Goal: Navigation & Orientation: Find specific page/section

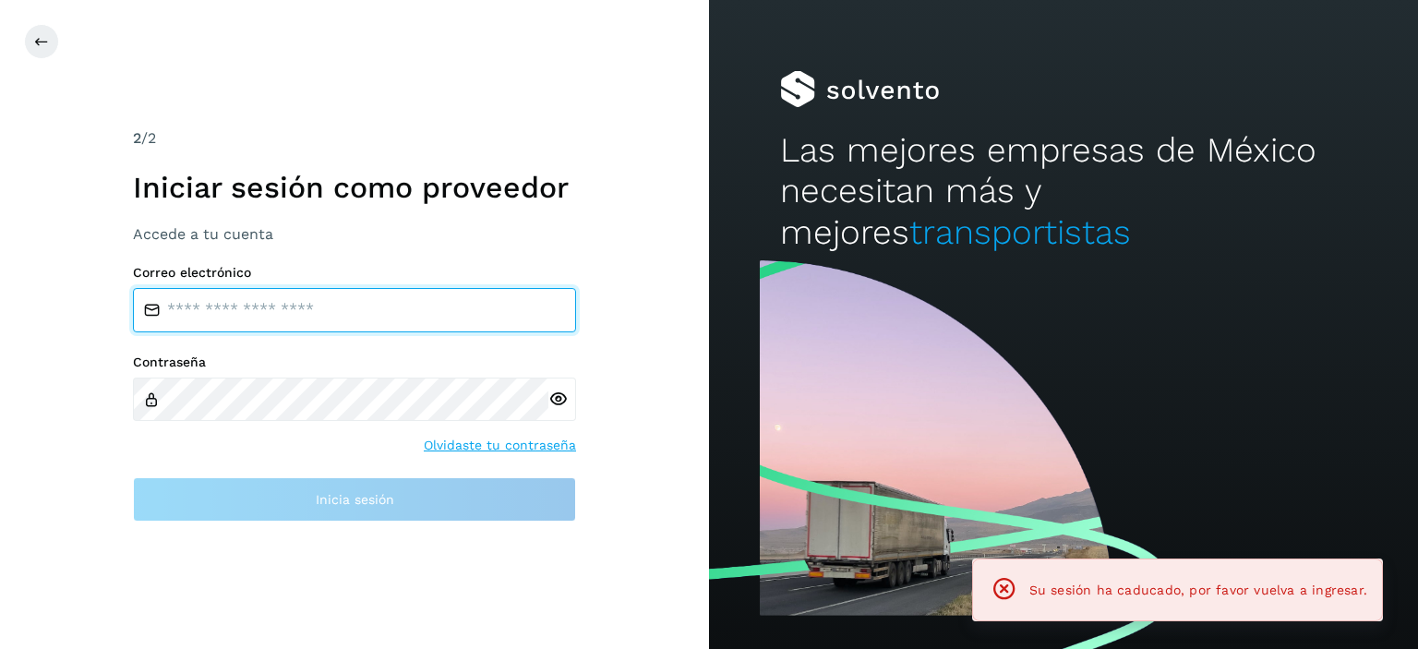
drag, startPoint x: 322, startPoint y: 309, endPoint x: 324, endPoint y: 320, distance: 11.2
click at [322, 309] on input "email" at bounding box center [354, 310] width 443 height 44
type input "**********"
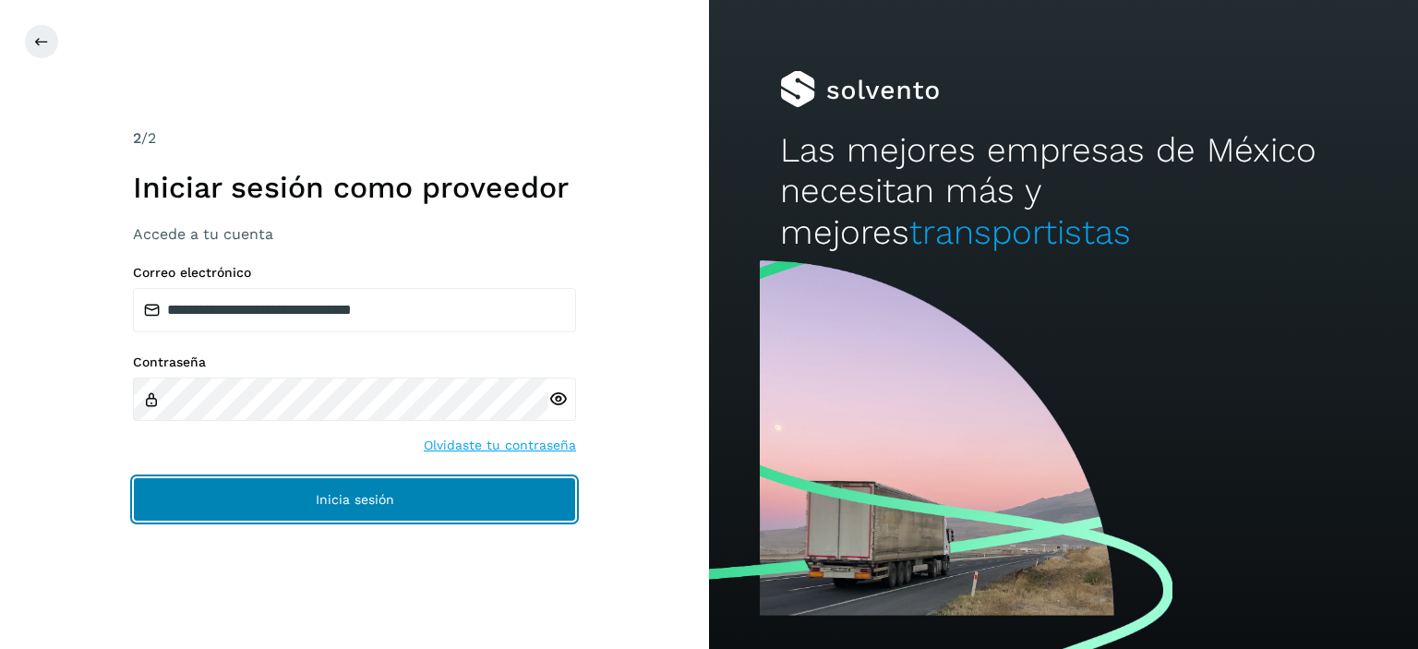
click at [343, 493] on span "Inicia sesión" at bounding box center [355, 499] width 78 height 13
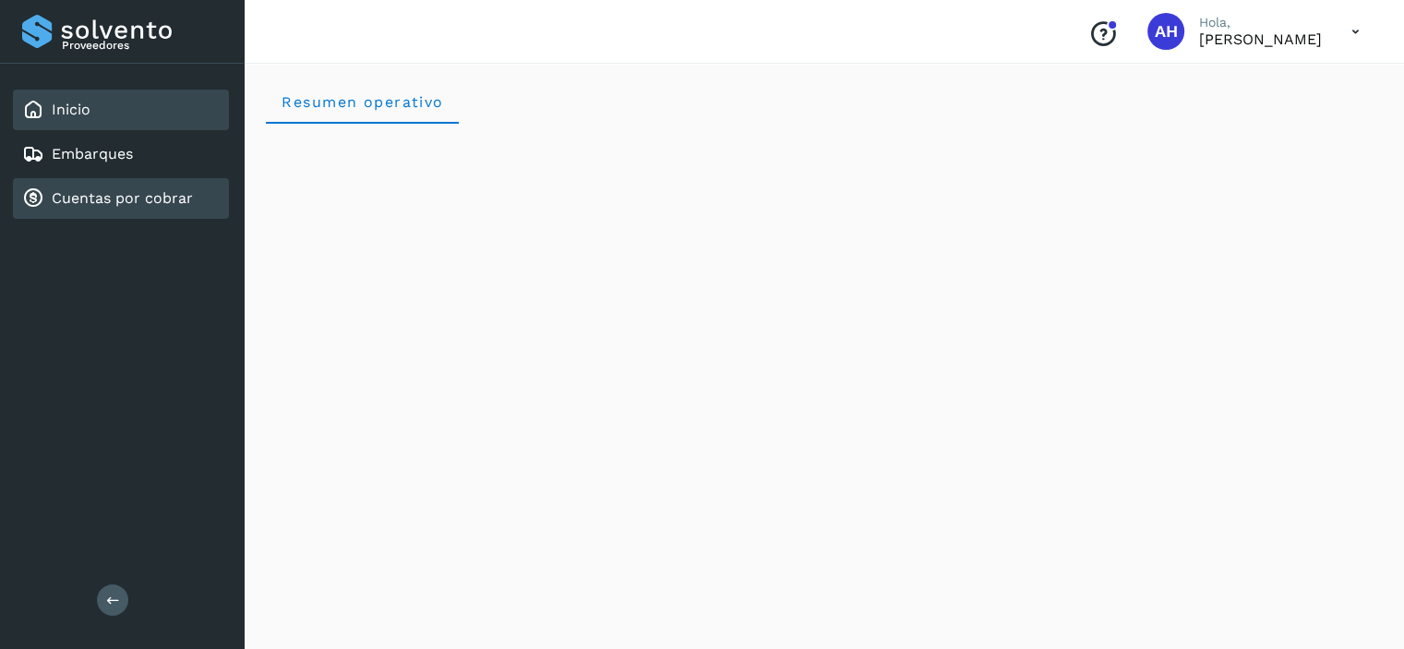
click at [92, 207] on div "Cuentas por cobrar" at bounding box center [107, 198] width 171 height 22
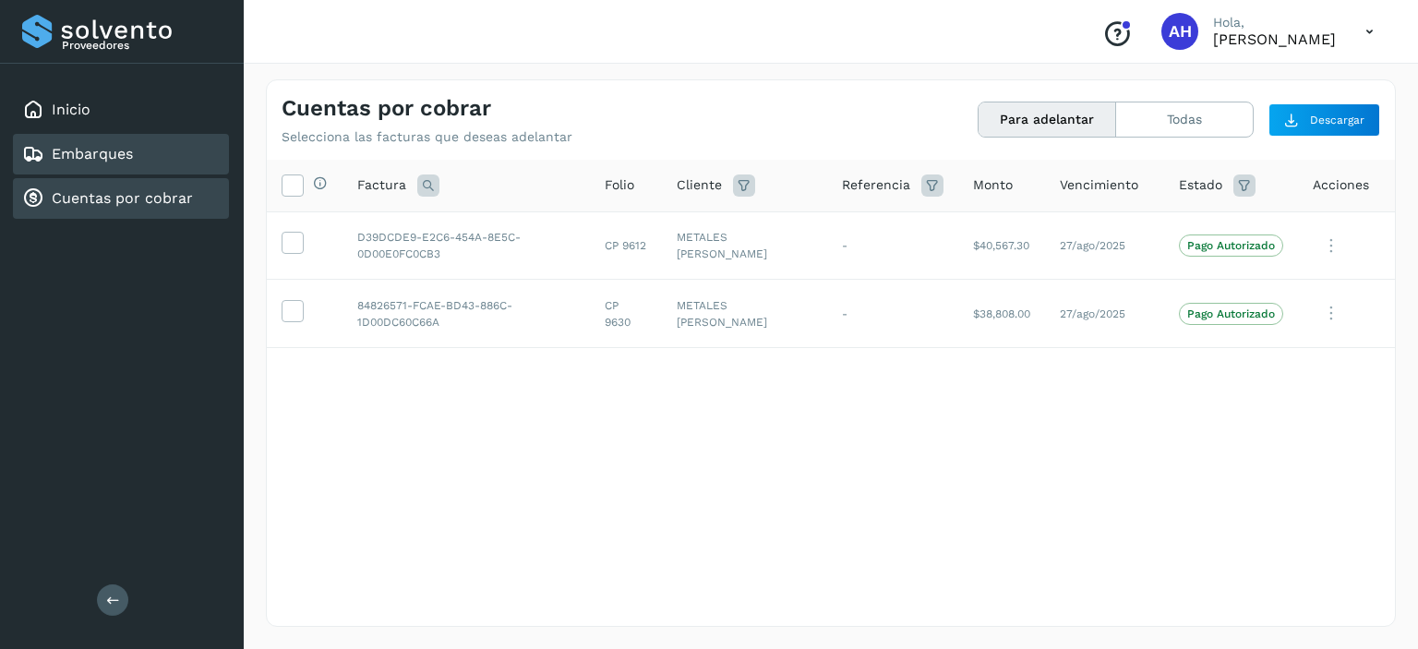
click at [71, 151] on link "Embarques" at bounding box center [92, 154] width 81 height 18
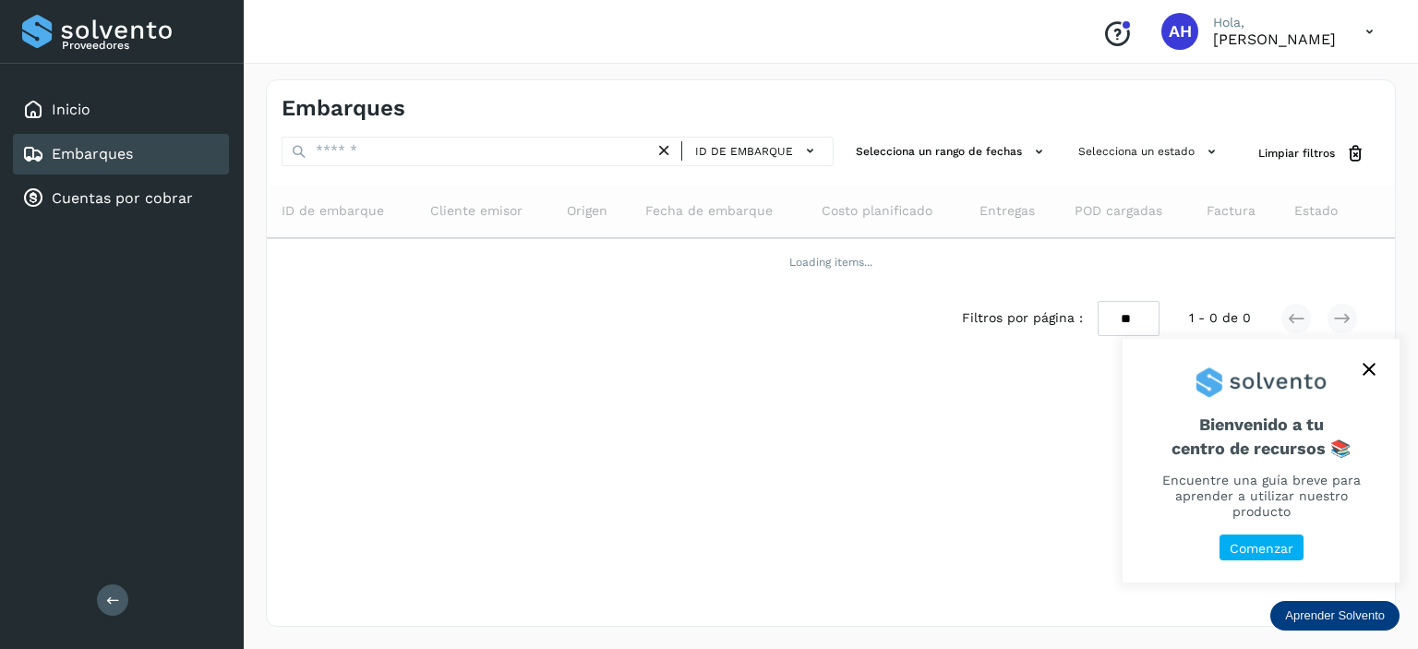
click at [1370, 376] on icon "close," at bounding box center [1369, 369] width 13 height 13
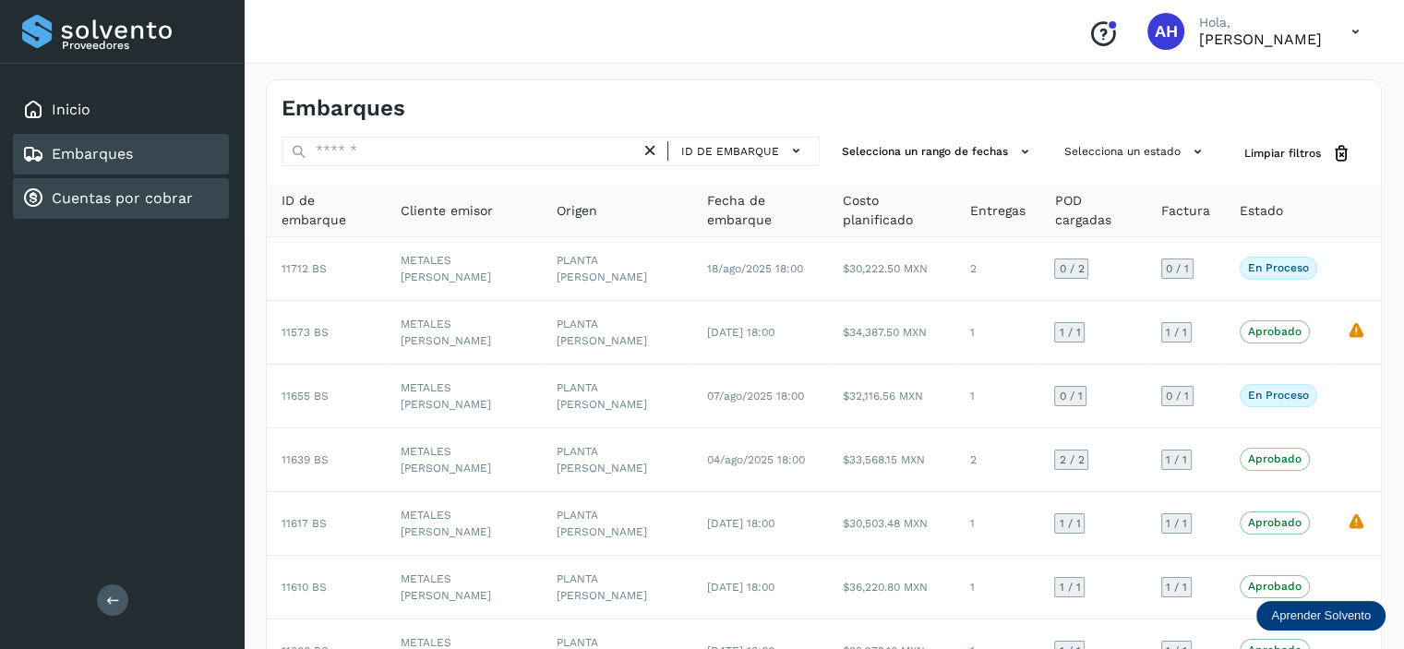
click at [122, 205] on link "Cuentas por cobrar" at bounding box center [122, 198] width 141 height 18
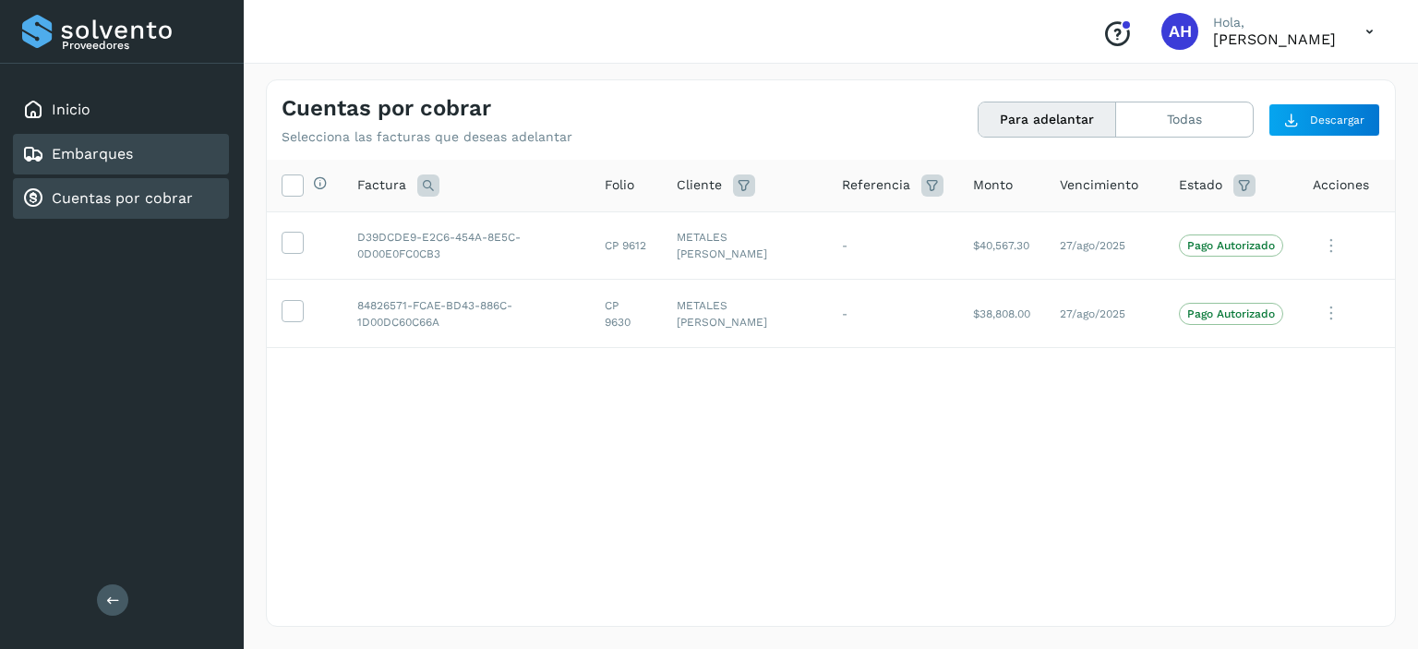
click at [114, 162] on link "Embarques" at bounding box center [92, 154] width 81 height 18
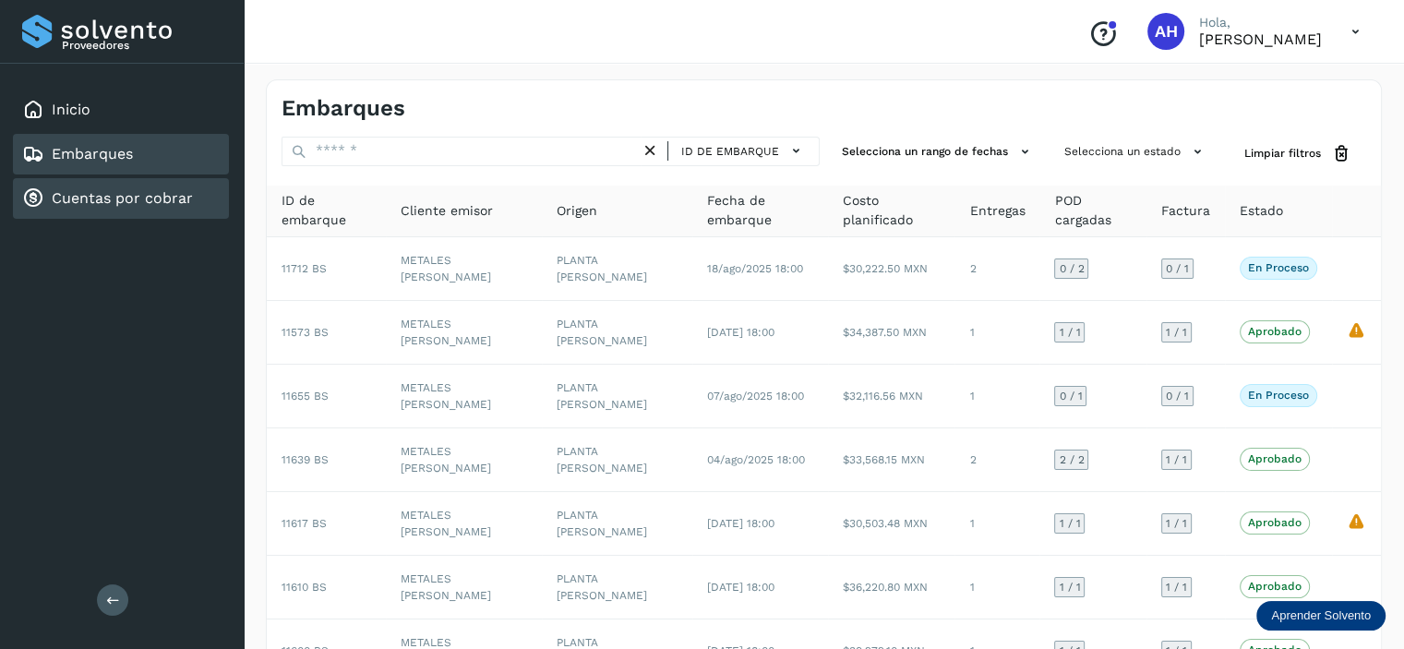
click at [172, 197] on link "Cuentas por cobrar" at bounding box center [122, 198] width 141 height 18
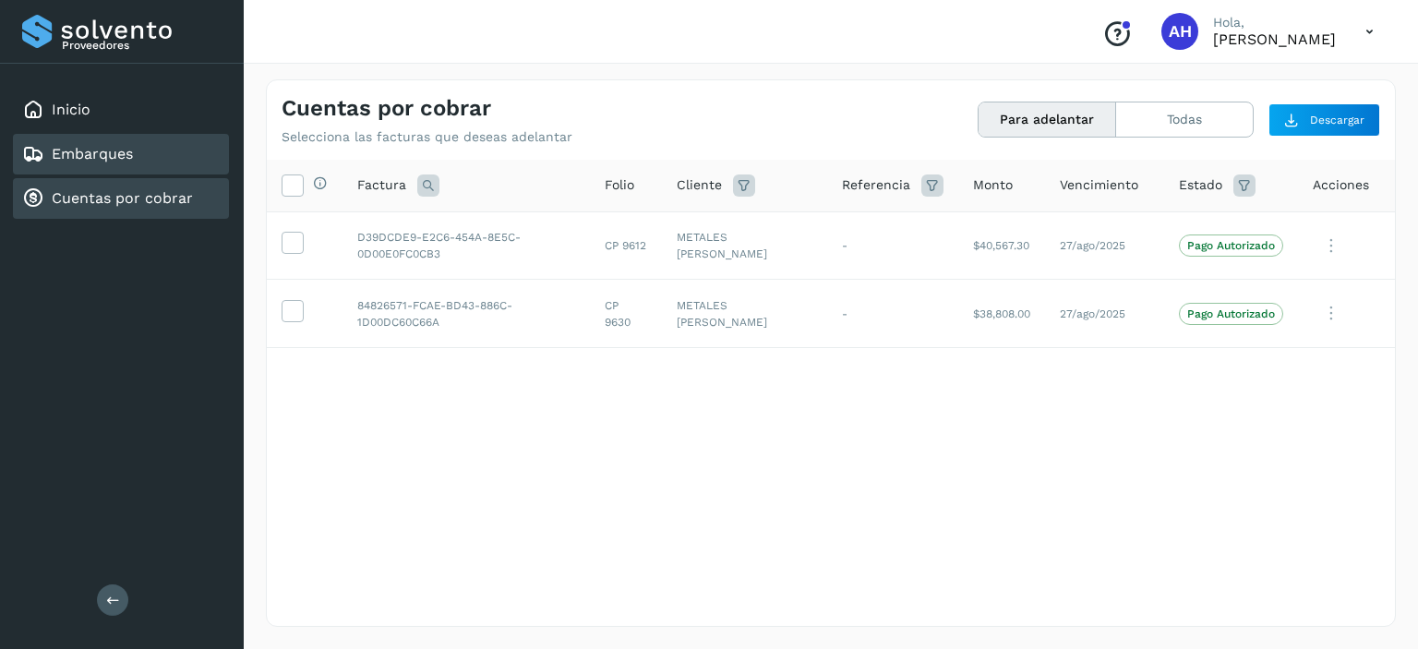
click at [158, 158] on div "Embarques" at bounding box center [121, 154] width 216 height 41
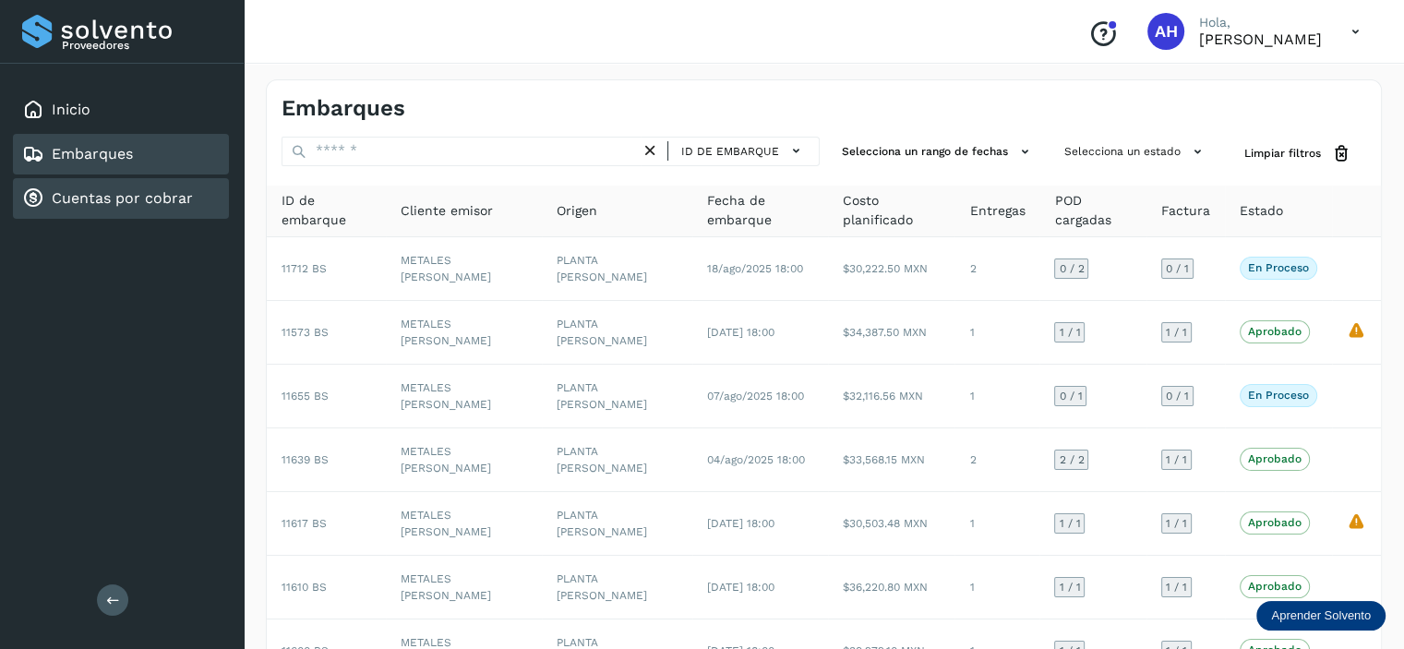
click at [151, 195] on link "Cuentas por cobrar" at bounding box center [122, 198] width 141 height 18
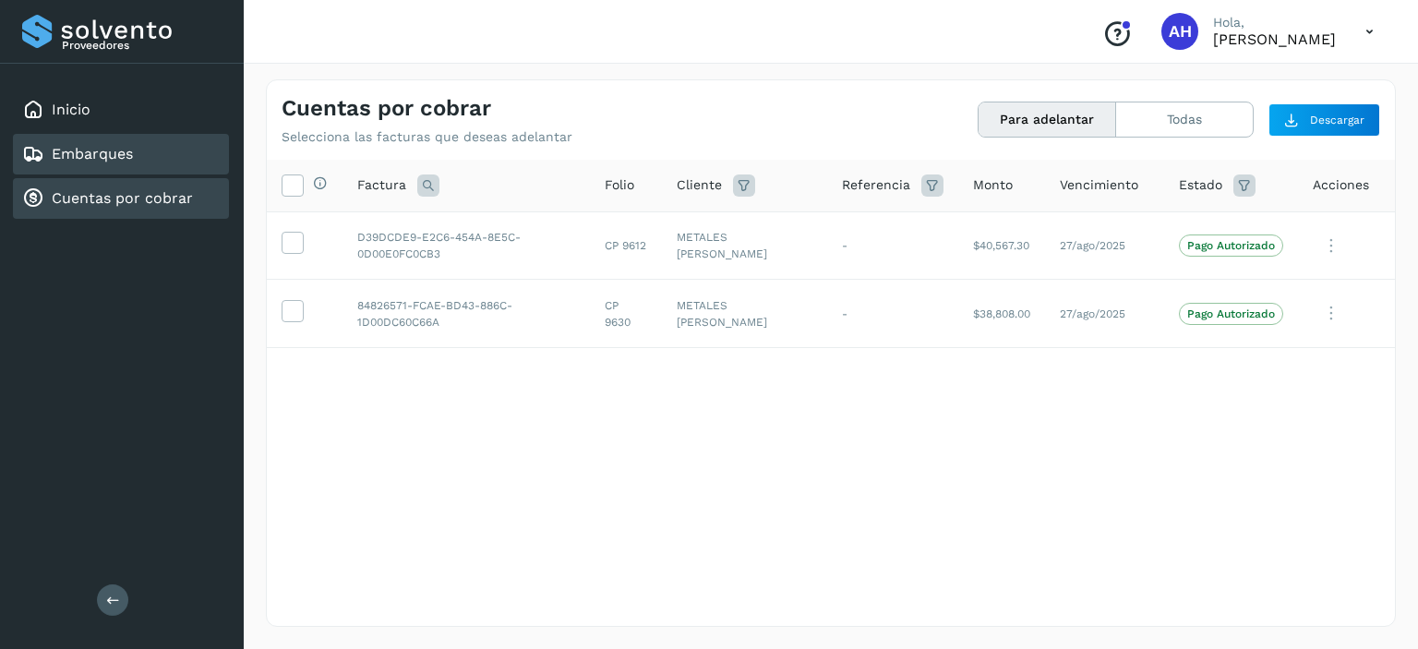
click at [92, 152] on link "Embarques" at bounding box center [92, 154] width 81 height 18
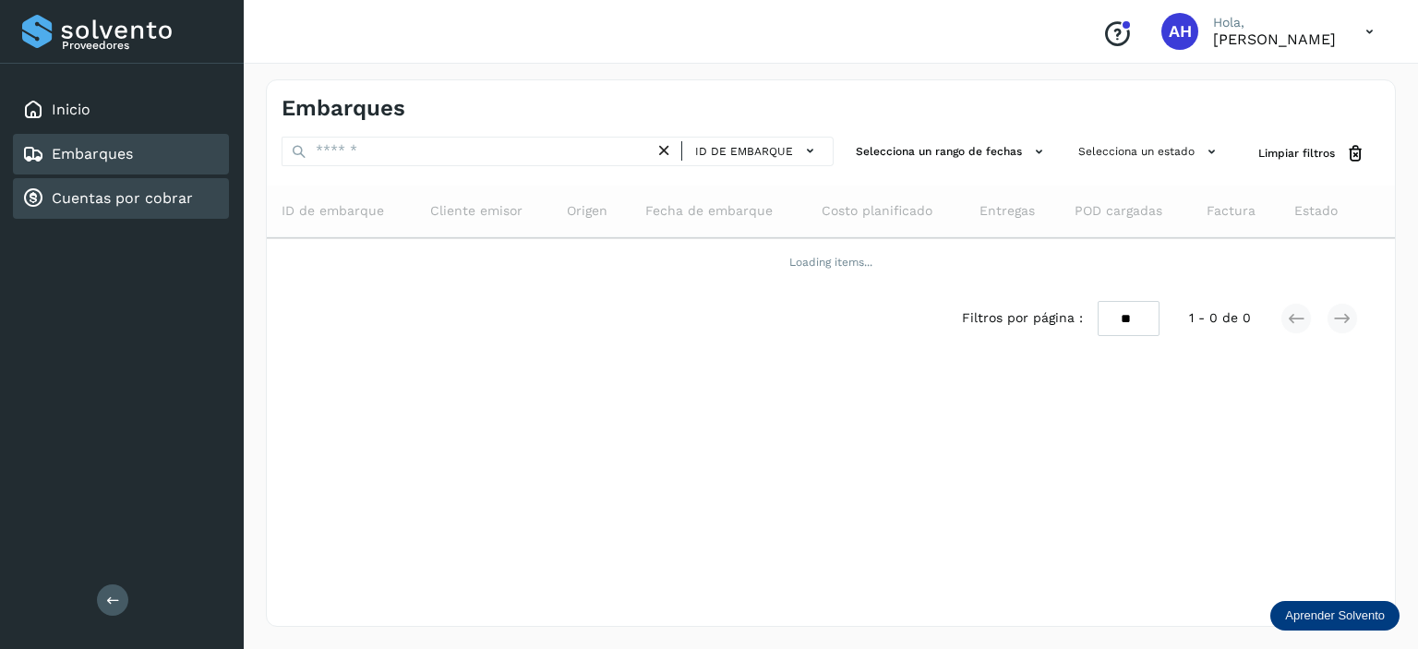
click at [90, 195] on link "Cuentas por cobrar" at bounding box center [122, 198] width 141 height 18
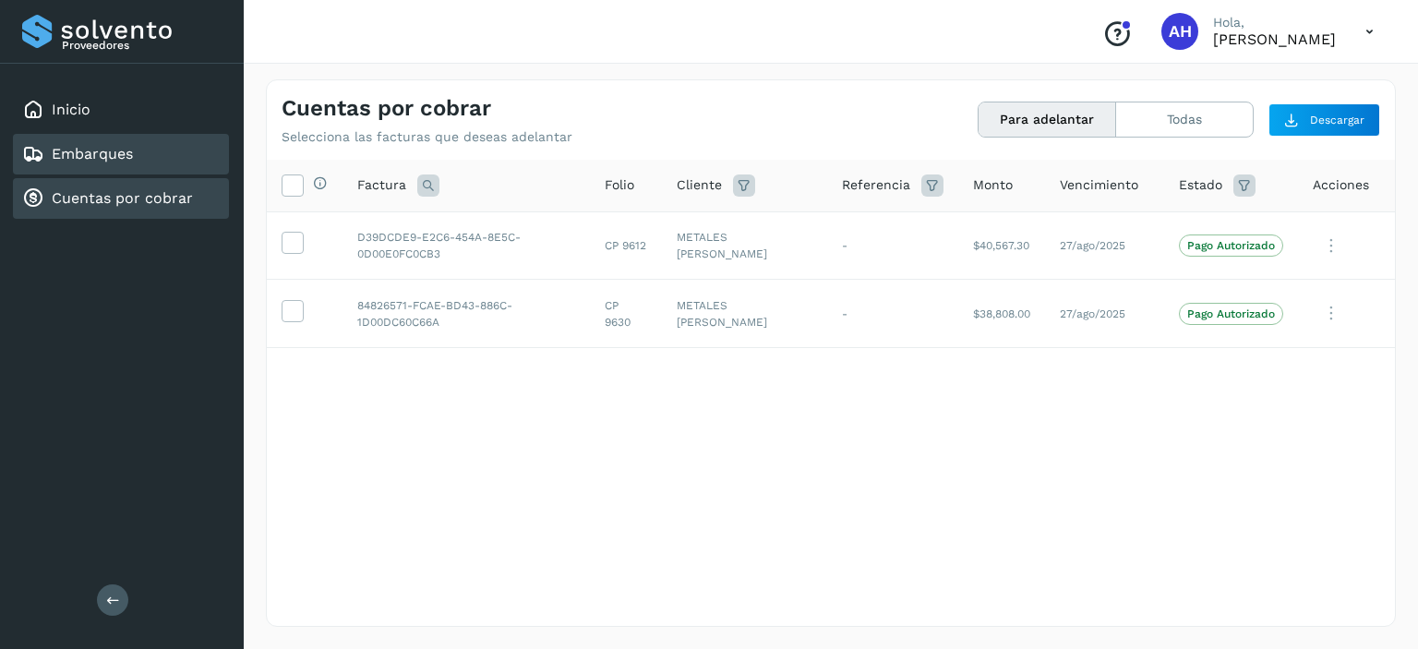
click at [66, 150] on link "Embarques" at bounding box center [92, 154] width 81 height 18
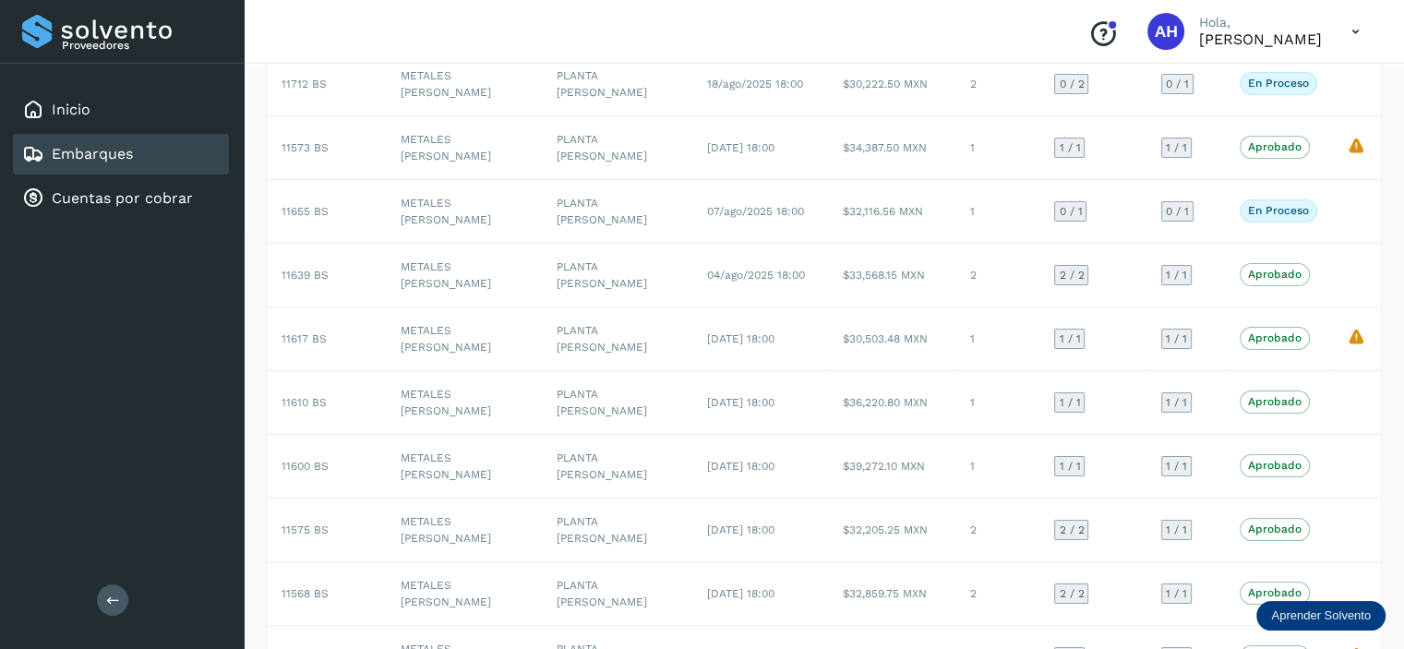
scroll to position [199, 0]
